Goal: Task Accomplishment & Management: Manage account settings

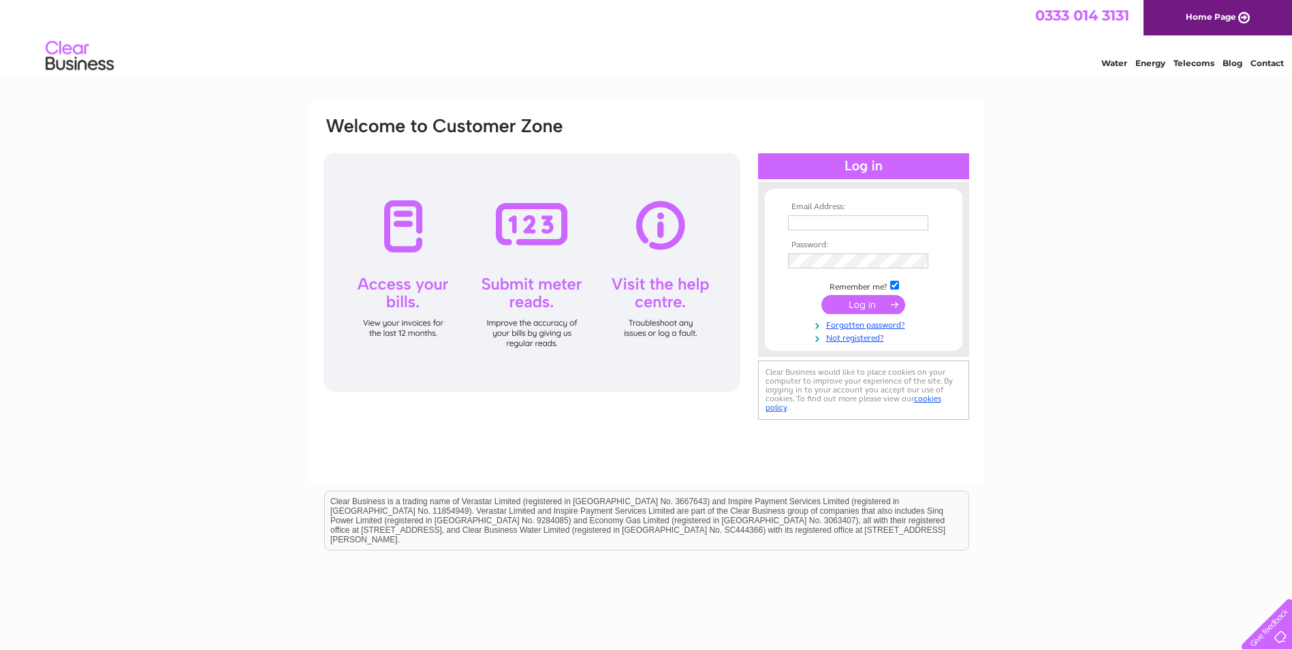
type input "[PERSON_NAME][EMAIL_ADDRESS][PERSON_NAME][DOMAIN_NAME]"
click at [863, 291] on td "Remember me?" at bounding box center [864, 286] width 158 height 14
click at [860, 300] on input "submit" at bounding box center [864, 304] width 84 height 19
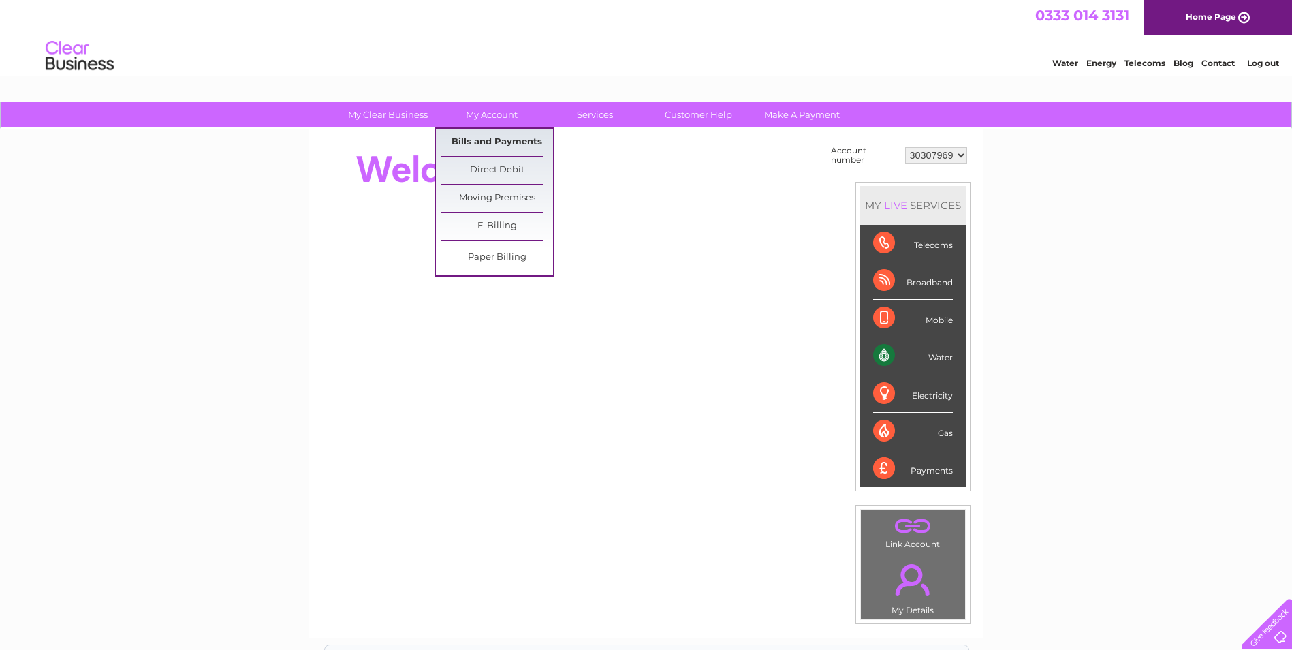
click at [474, 149] on link "Bills and Payments" at bounding box center [497, 142] width 112 height 27
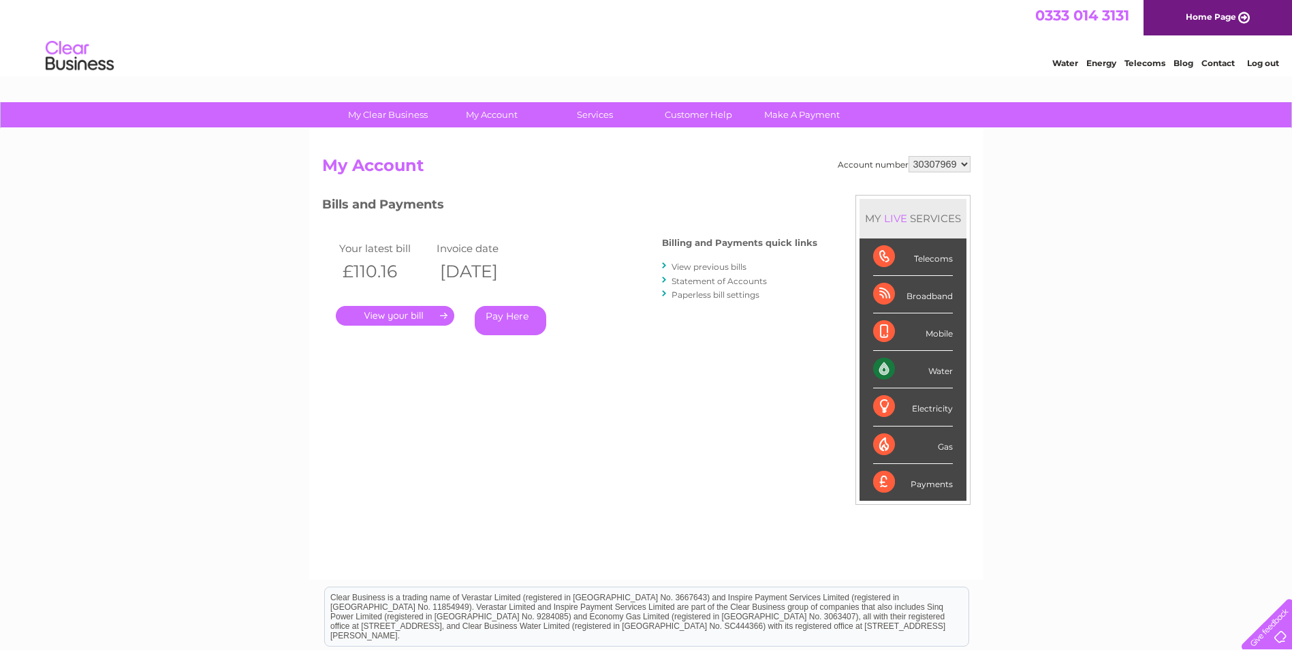
click at [376, 311] on link "." at bounding box center [395, 316] width 119 height 20
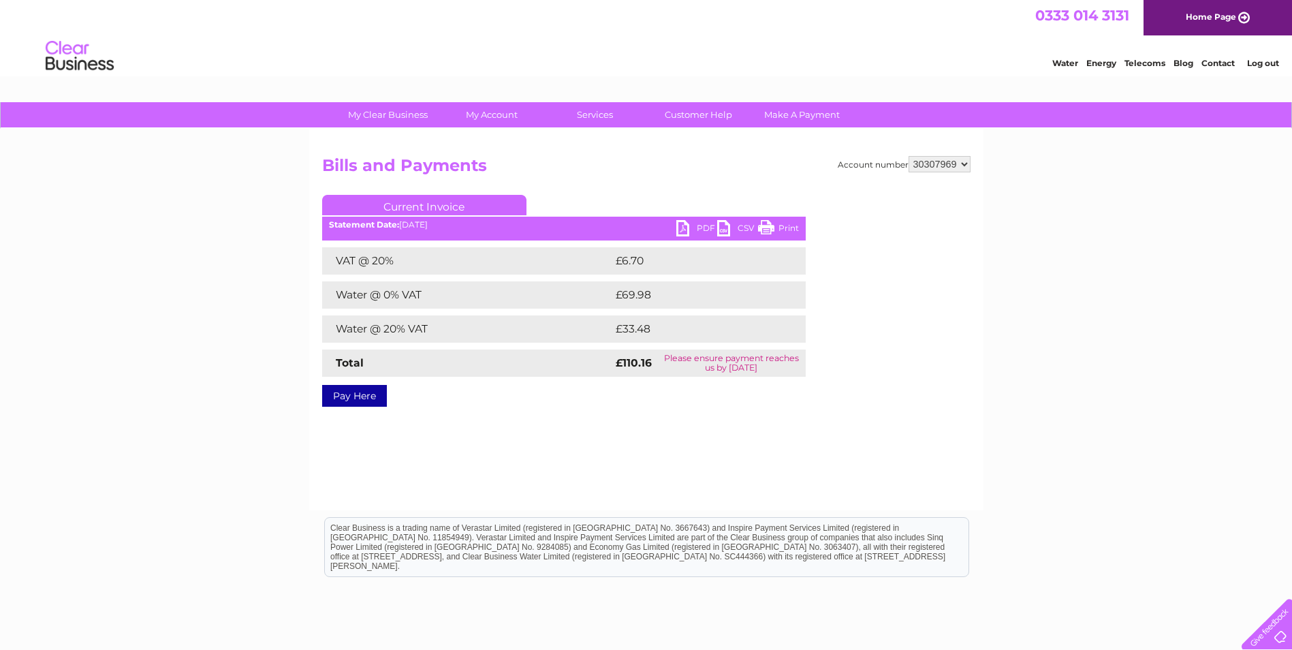
click at [683, 225] on link "PDF" at bounding box center [697, 230] width 41 height 20
click at [997, 418] on div "My Clear Business Login Details My Details My Preferences Link Account My Accou…" at bounding box center [646, 422] width 1292 height 641
